Goal: Find contact information: Find contact information

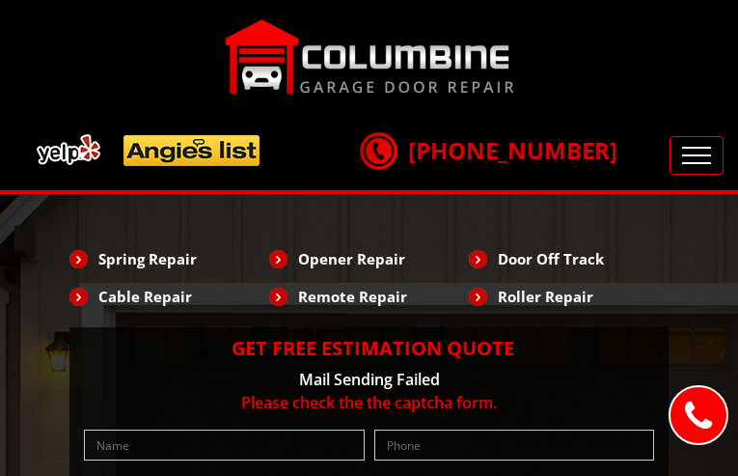
type input "gUtXhjfhTPeEFmR"
type input "9933751186"
type input "[EMAIL_ADDRESS][DOMAIN_NAME]"
type input "uhRQzARibIcOD"
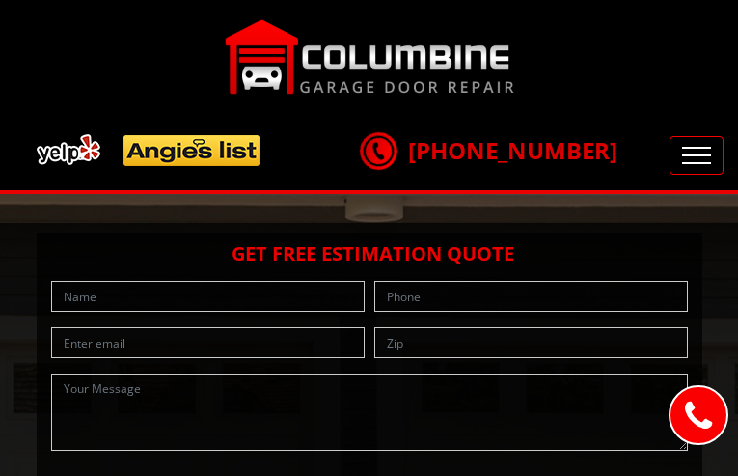
type input "NtYMmViyOFEWJ"
type input "2597299887"
type input "[EMAIL_ADDRESS][DOMAIN_NAME]"
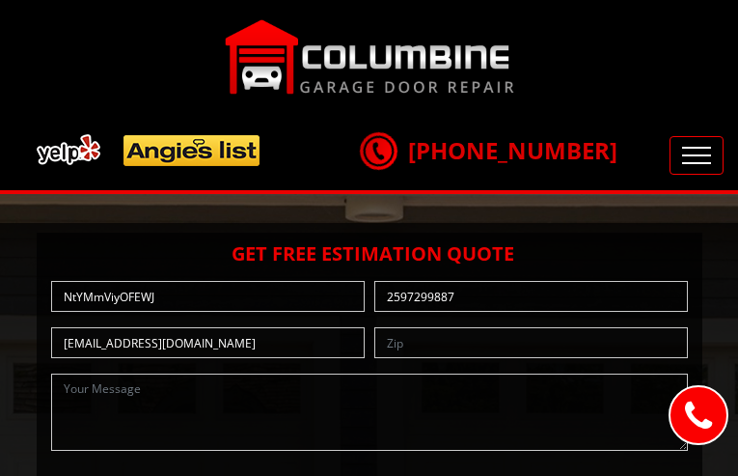
type input "TUVjInsR"
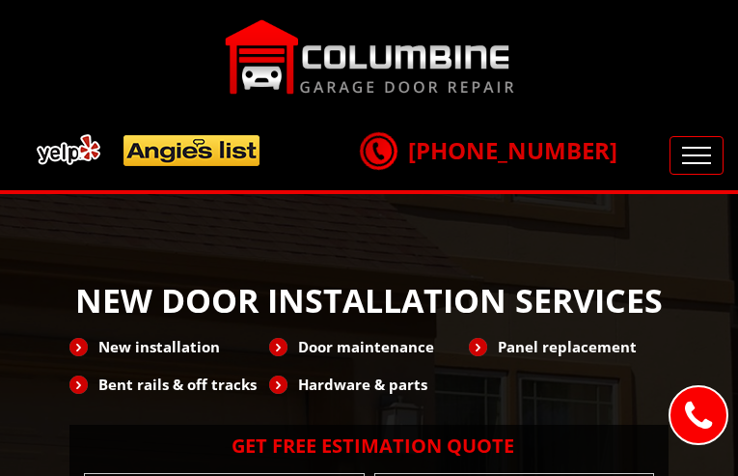
type input "iKwKoAoN"
type input "7319271024"
type input "[EMAIL_ADDRESS][DOMAIN_NAME]"
type input "vwRgGxVHPM"
